Goal: Task Accomplishment & Management: Use online tool/utility

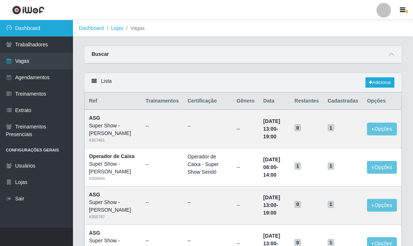
click at [48, 28] on link "Dashboard" at bounding box center [36, 28] width 73 height 16
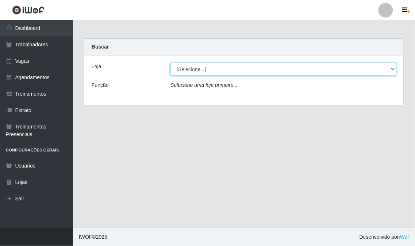
drag, startPoint x: 282, startPoint y: 67, endPoint x: 271, endPoint y: 74, distance: 12.6
click at [282, 67] on select "[Selecione...] Super Show - [PERSON_NAME] SUPER SHOW - Coophab" at bounding box center [283, 69] width 226 height 13
select select "120"
click at [170, 63] on select "[Selecione...] Super Show - [PERSON_NAME] SUPER SHOW - Coophab" at bounding box center [283, 69] width 226 height 13
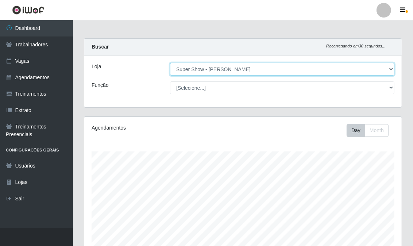
scroll to position [151, 317]
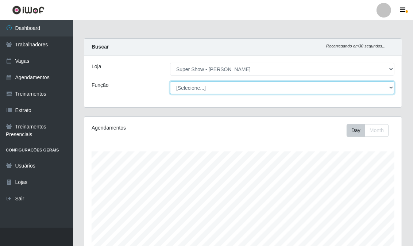
click at [267, 90] on select "[Selecione...] ASG Auxiliar de Depósito Auxiliar de Depósito + Auxiliar de Depó…" at bounding box center [282, 87] width 224 height 13
select select "16"
click at [170, 81] on select "[Selecione...] ASG Auxiliar de Depósito Auxiliar de Depósito + Auxiliar de Depó…" at bounding box center [282, 87] width 224 height 13
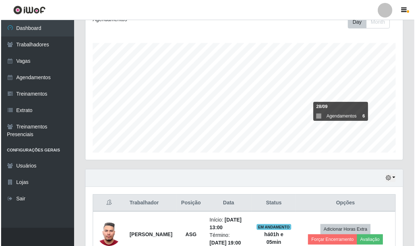
scroll to position [170, 0]
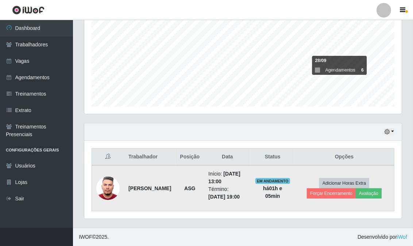
click at [109, 186] on img at bounding box center [107, 187] width 23 height 31
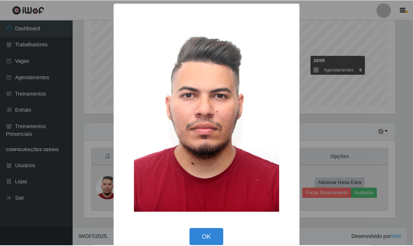
scroll to position [151, 313]
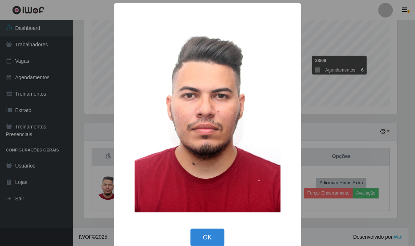
click at [101, 175] on div "× OK Cancel" at bounding box center [207, 123] width 415 height 246
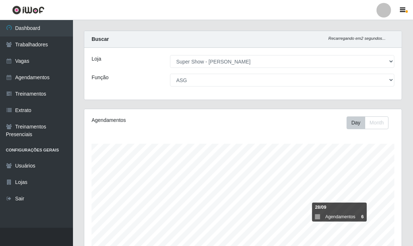
scroll to position [0, 0]
